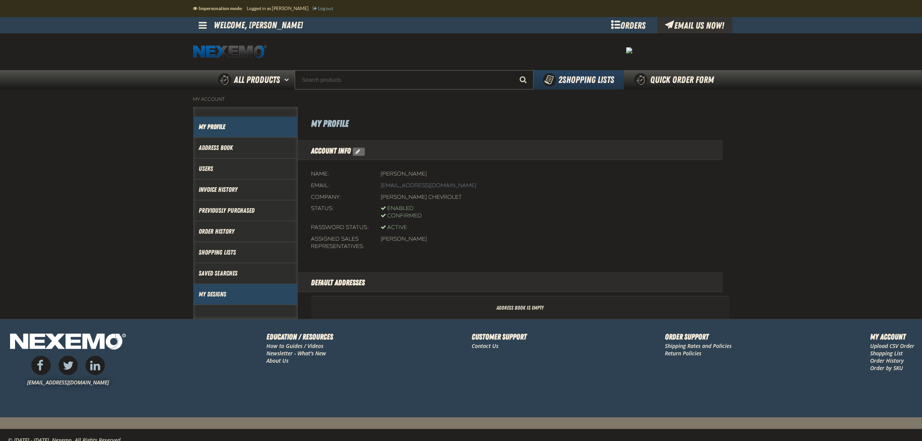
click at [219, 295] on link "My Designs" at bounding box center [245, 294] width 93 height 9
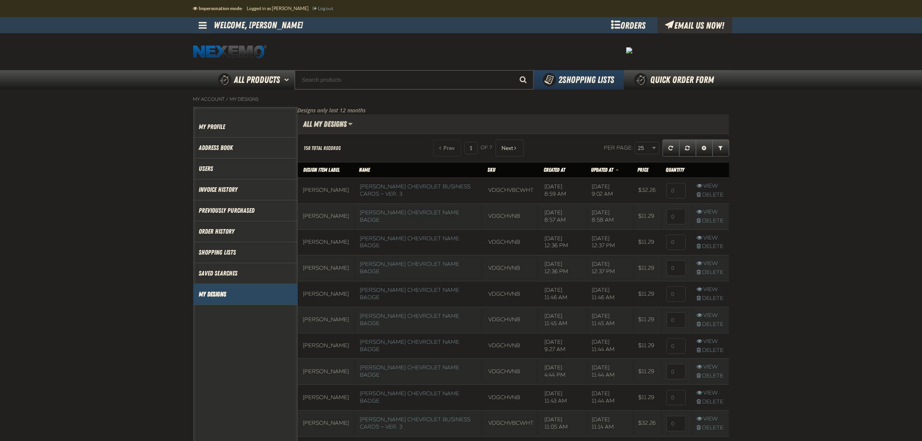
scroll to position [0, 0]
drag, startPoint x: 495, startPoint y: 214, endPoint x: 475, endPoint y: 216, distance: 20.6
click at [483, 216] on td "VDGCHVNB" at bounding box center [511, 216] width 56 height 26
copy td "VDGCHVNB"
click at [403, 79] on input "Search" at bounding box center [414, 79] width 239 height 19
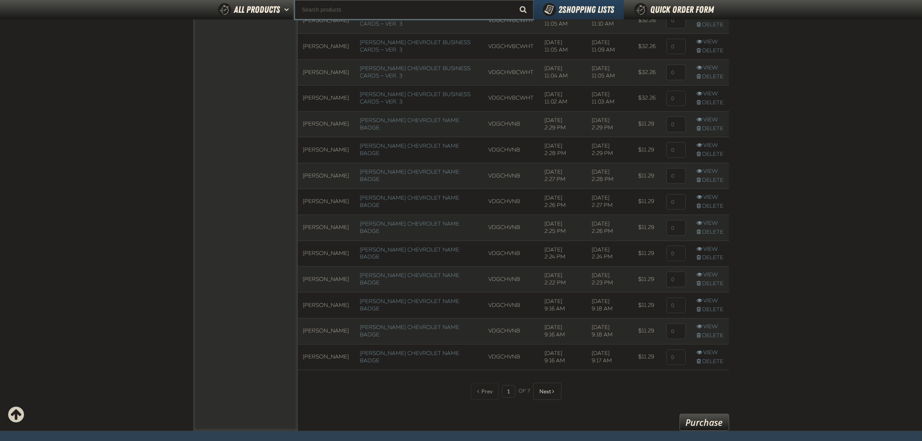
scroll to position [435, 0]
click at [552, 396] on button "Next" at bounding box center [547, 390] width 28 height 17
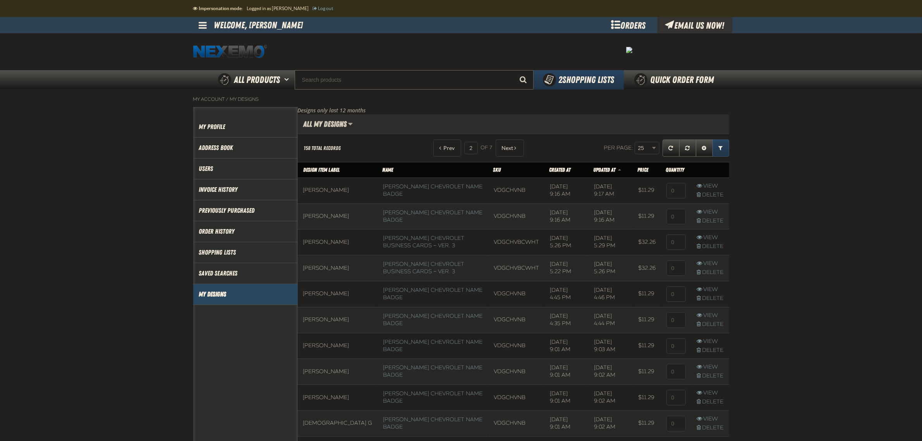
click at [720, 153] on link "Expand or Collapse Grid Filters" at bounding box center [720, 147] width 17 height 17
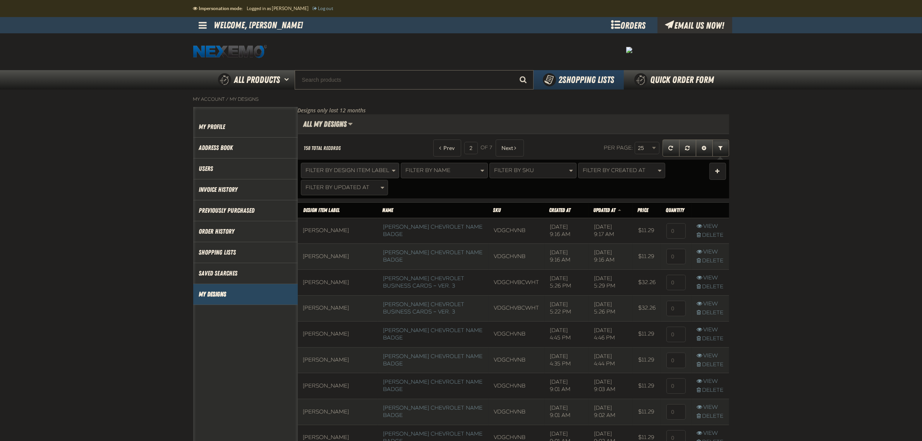
drag, startPoint x: 382, startPoint y: 158, endPoint x: 376, endPoint y: 165, distance: 9.6
click at [381, 159] on div "Filter By Design Item Label Filter By Name Filter By SKU Filter By Created At F…" at bounding box center [513, 178] width 431 height 40
click at [375, 167] on span "Filter By Design Item Label" at bounding box center [348, 170] width 84 height 7
type input "ja"
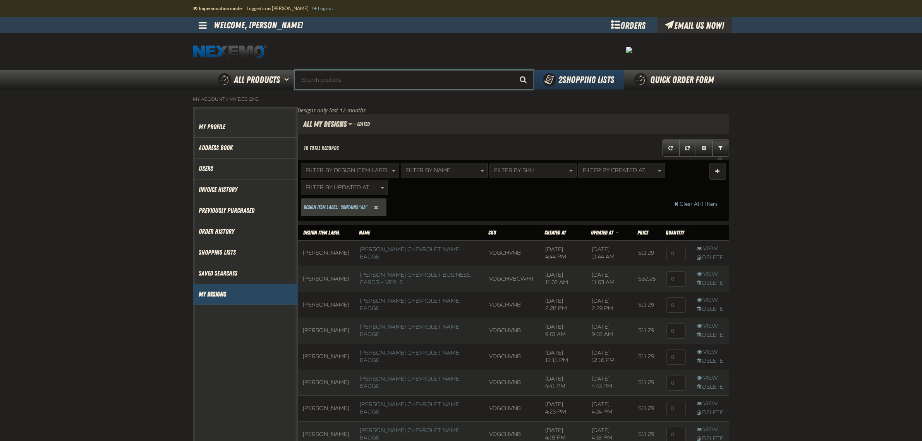
click at [376, 79] on input "Search" at bounding box center [414, 79] width 239 height 19
paste input "VDGCHVNB"
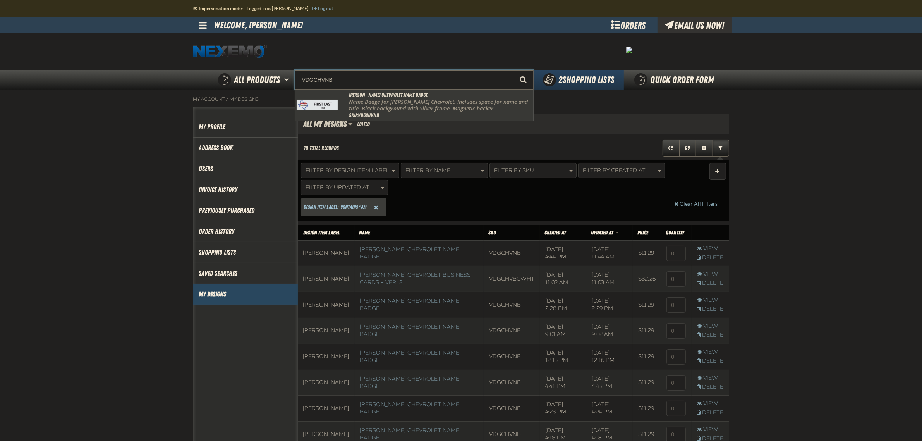
drag, startPoint x: 371, startPoint y: 99, endPoint x: 364, endPoint y: 105, distance: 8.8
click at [365, 105] on p "Name Badge for Vandergriff Chevrolet. Includes space for name and title. Black …" at bounding box center [440, 105] width 183 height 13
type input "Vandergriff Chevrolet Name Badge"
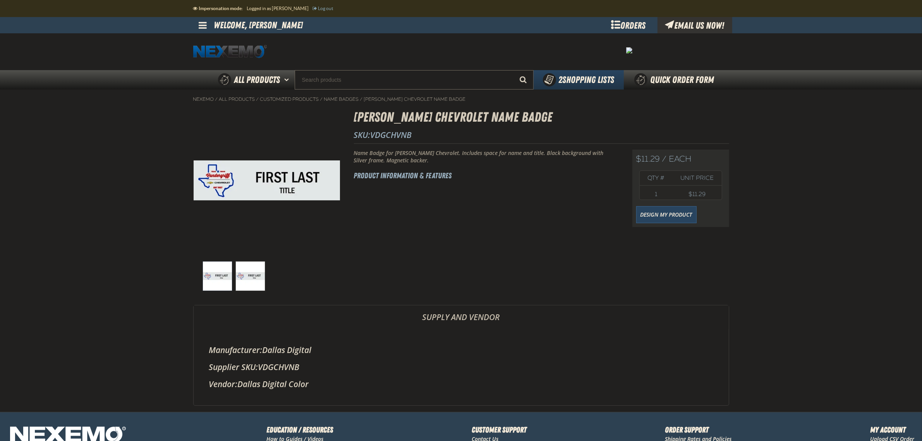
click at [203, 24] on span at bounding box center [203, 25] width 8 height 9
click at [688, 221] on link "Design My Product" at bounding box center [666, 214] width 60 height 17
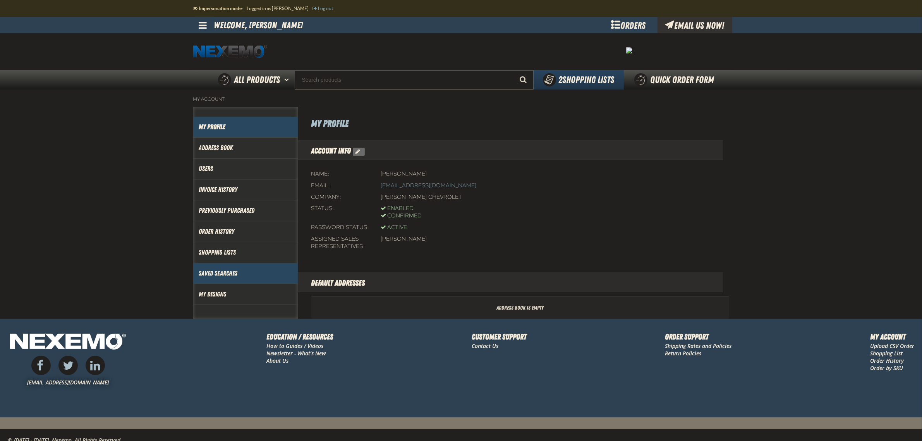
drag, startPoint x: 213, startPoint y: 293, endPoint x: 247, endPoint y: 274, distance: 38.8
click at [213, 293] on link "My Designs" at bounding box center [245, 294] width 93 height 9
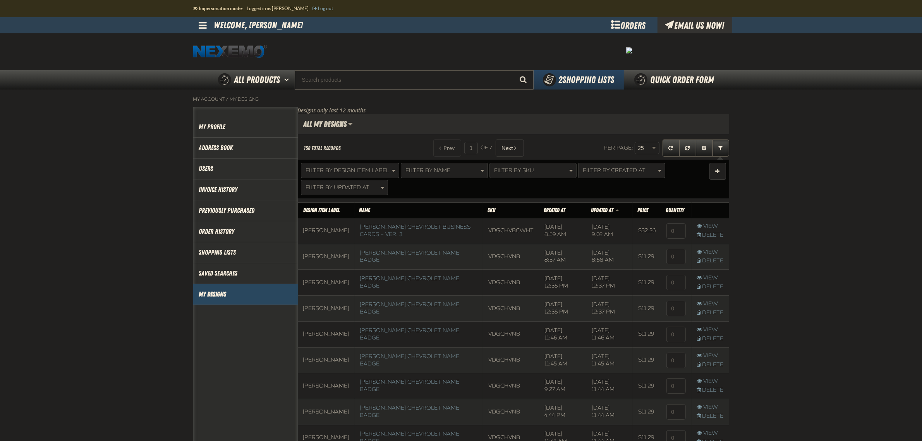
scroll to position [0, 0]
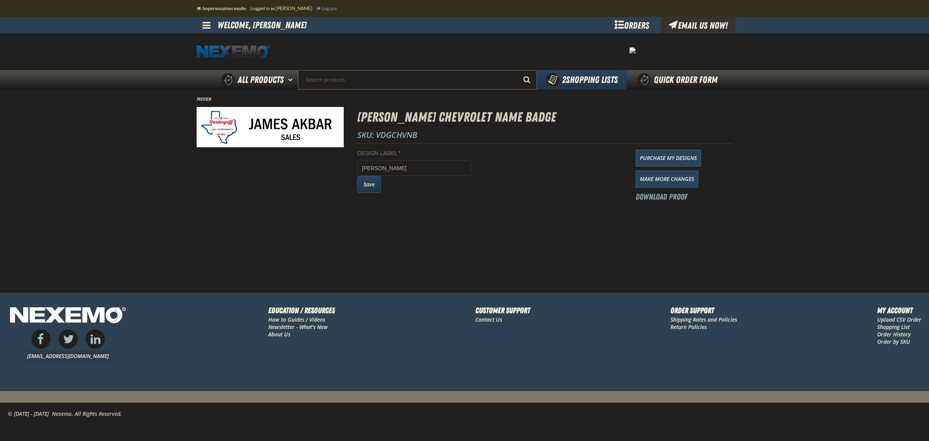
click at [371, 187] on button "Save" at bounding box center [369, 184] width 24 height 17
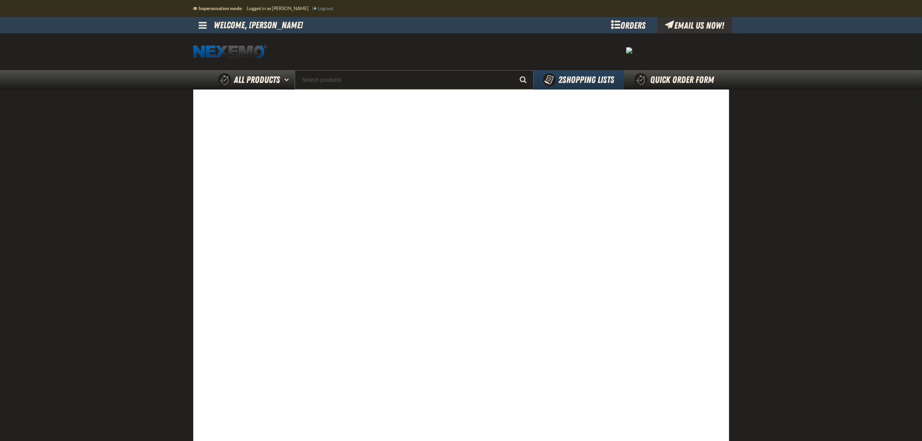
click at [805, 357] on main at bounding box center [461, 309] width 922 height 441
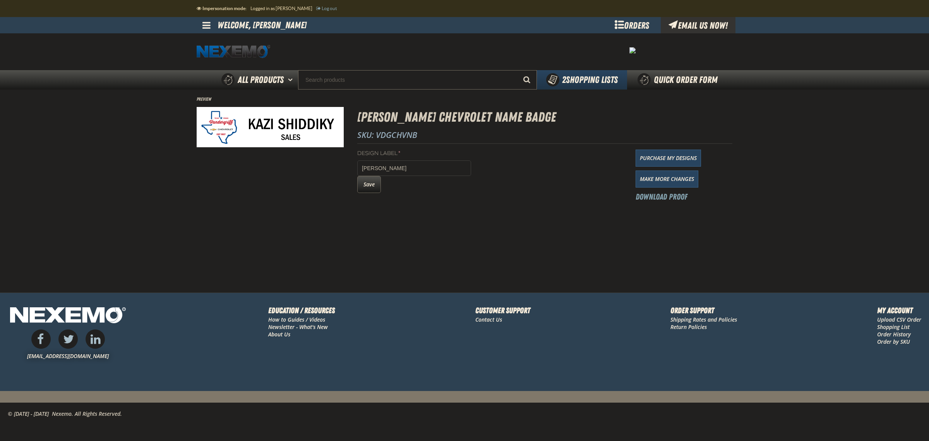
drag, startPoint x: 369, startPoint y: 188, endPoint x: 375, endPoint y: 187, distance: 7.1
click at [369, 188] on button "Save" at bounding box center [369, 184] width 24 height 17
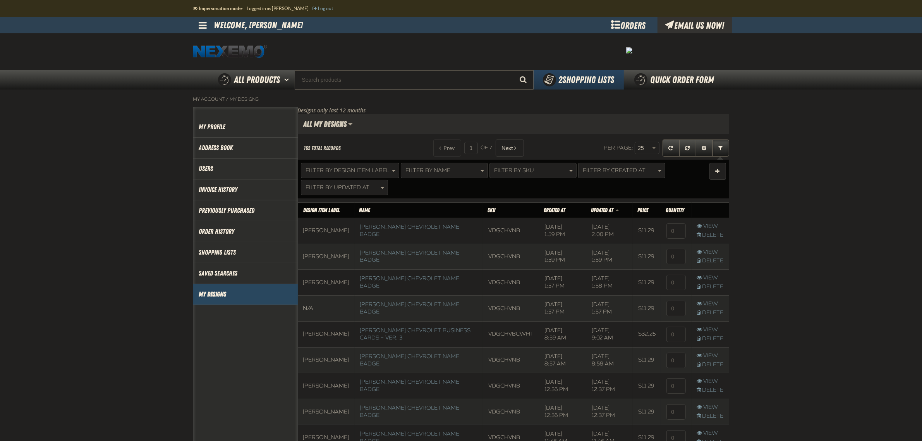
scroll to position [0, 0]
click at [672, 231] on input at bounding box center [675, 230] width 19 height 15
type input "2"
click at [674, 254] on input at bounding box center [675, 256] width 19 height 15
type input "2"
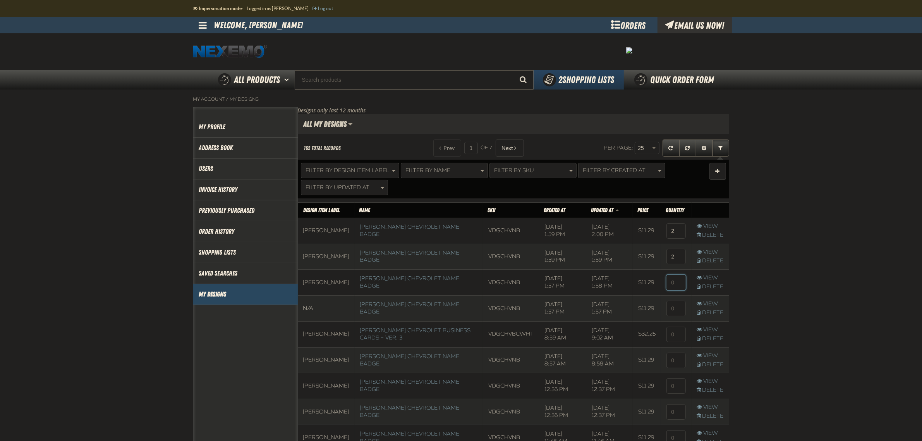
click at [672, 285] on input at bounding box center [675, 281] width 19 height 15
type input "2"
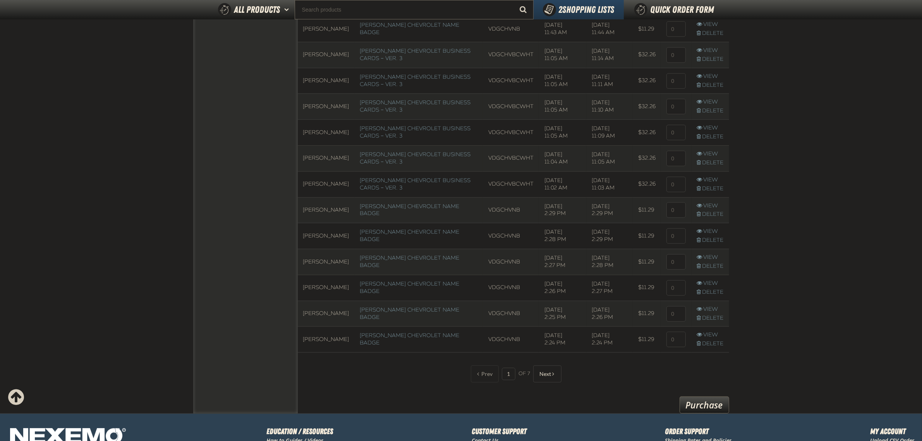
scroll to position [614, 0]
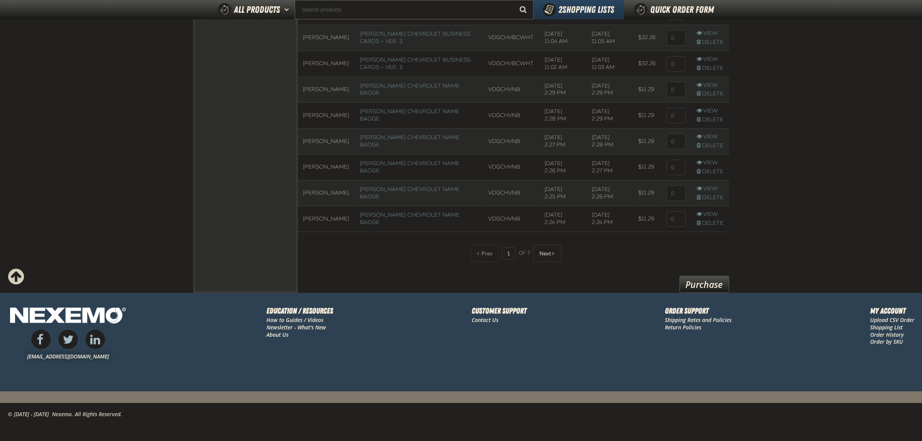
click at [722, 277] on link "Purchase" at bounding box center [704, 284] width 50 height 17
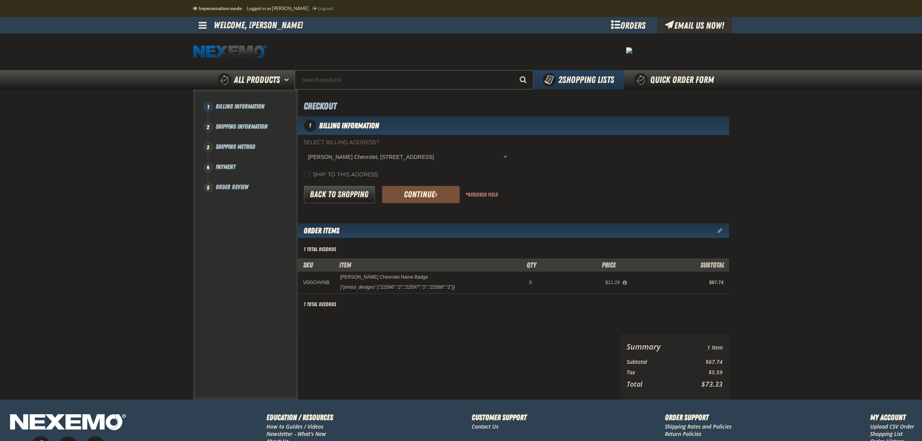
click at [430, 198] on button "Continue" at bounding box center [420, 194] width 77 height 17
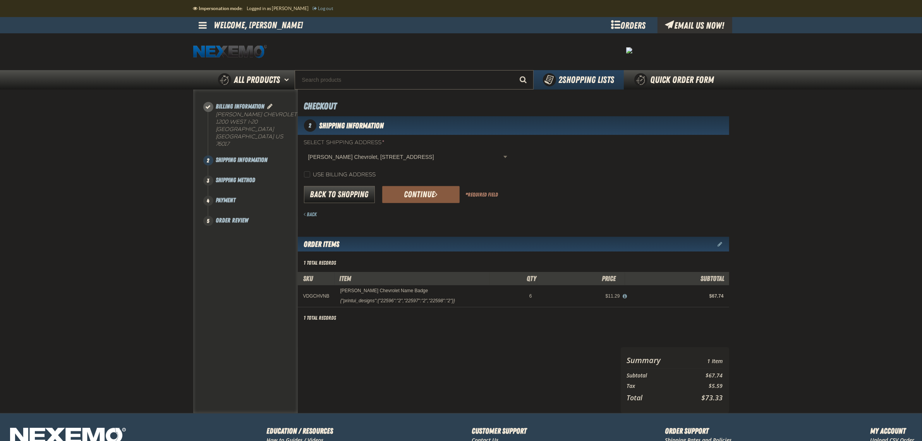
click at [430, 198] on button "Continue" at bounding box center [420, 194] width 77 height 17
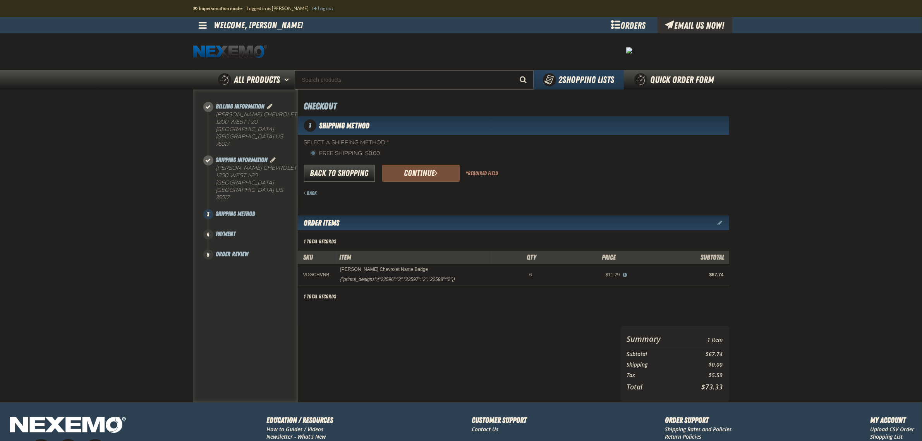
click at [434, 174] on span "submit" at bounding box center [435, 172] width 3 height 9
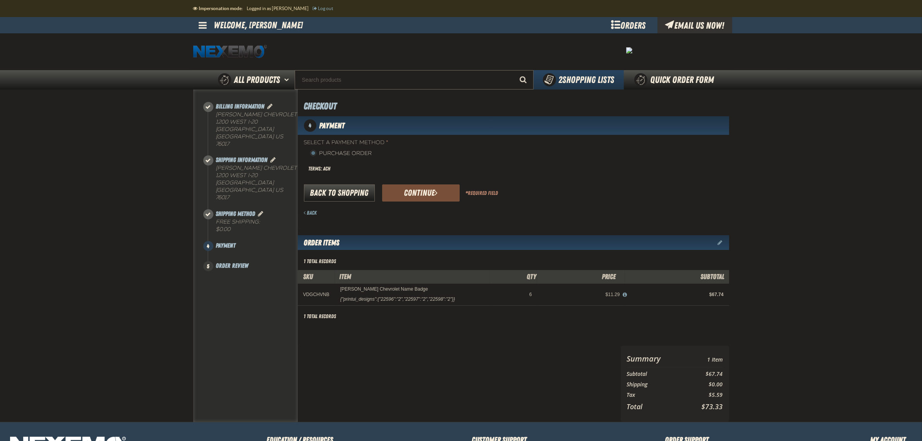
click at [408, 192] on button "Continue" at bounding box center [420, 192] width 77 height 17
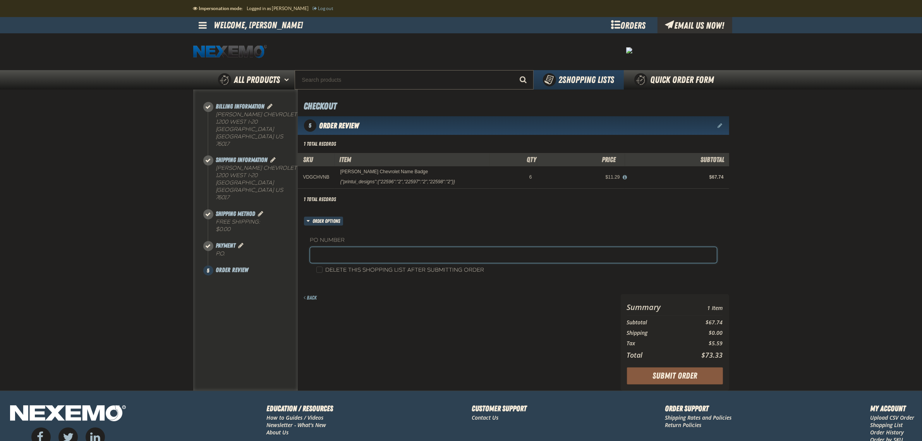
click at [355, 254] on input "text" at bounding box center [513, 254] width 406 height 15
drag, startPoint x: 362, startPoint y: 256, endPoint x: 346, endPoint y: 257, distance: 15.5
click at [346, 257] on input "VDGCHYDD71524 (rs)" at bounding box center [513, 254] width 406 height 15
type input "VDGCHYDD9925 (rs)"
click at [800, 335] on main at bounding box center [461, 239] width 922 height 301
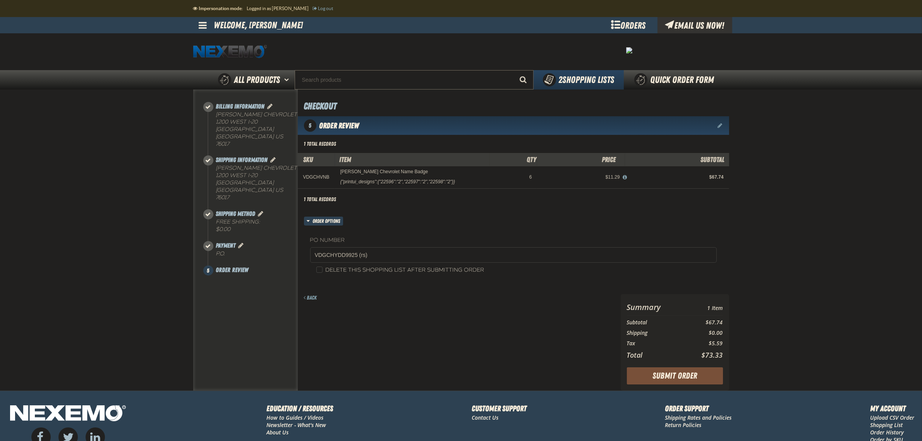
click at [715, 370] on button "Submit Order" at bounding box center [675, 375] width 96 height 17
